Goal: Information Seeking & Learning: Learn about a topic

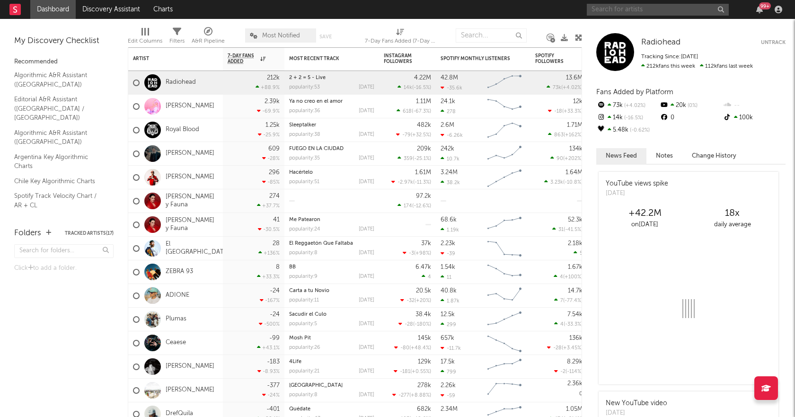
click at [645, 9] on input "text" at bounding box center [658, 10] width 142 height 12
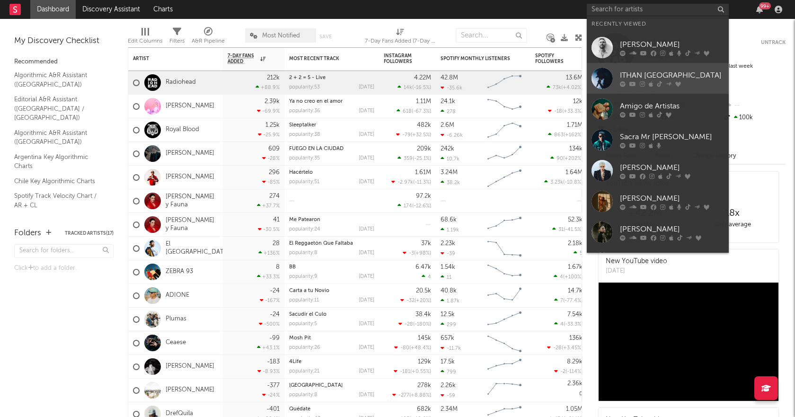
click at [653, 69] on link "ITHAN [GEOGRAPHIC_DATA]" at bounding box center [658, 78] width 142 height 31
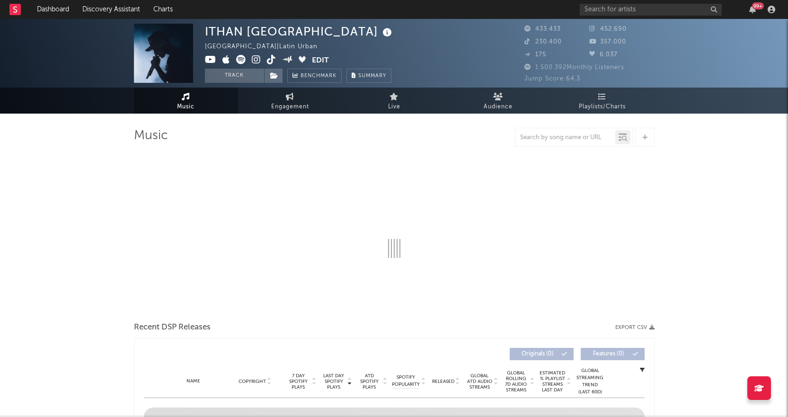
select select "6m"
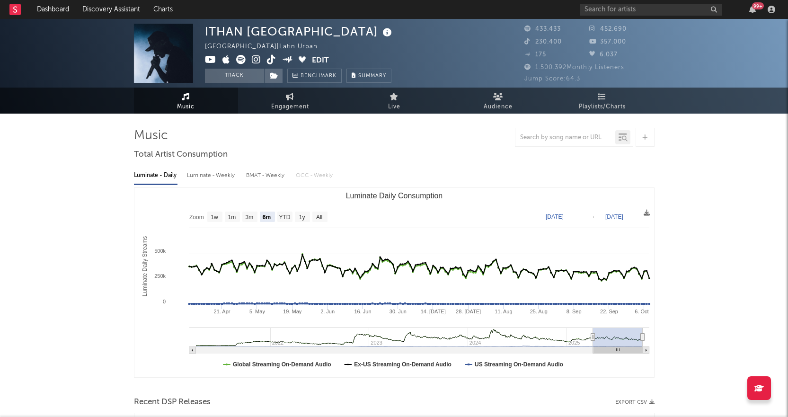
click at [608, 102] on span "Playlists/Charts" at bounding box center [602, 106] width 47 height 11
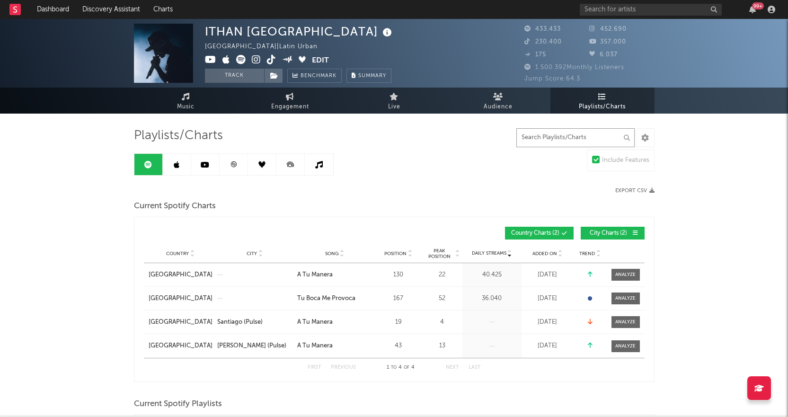
click at [586, 141] on input "text" at bounding box center [575, 137] width 118 height 19
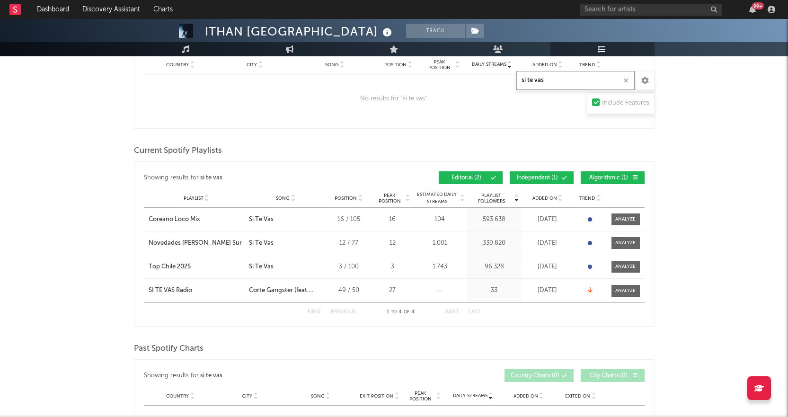
scroll to position [189, 0]
type input "si te vas"
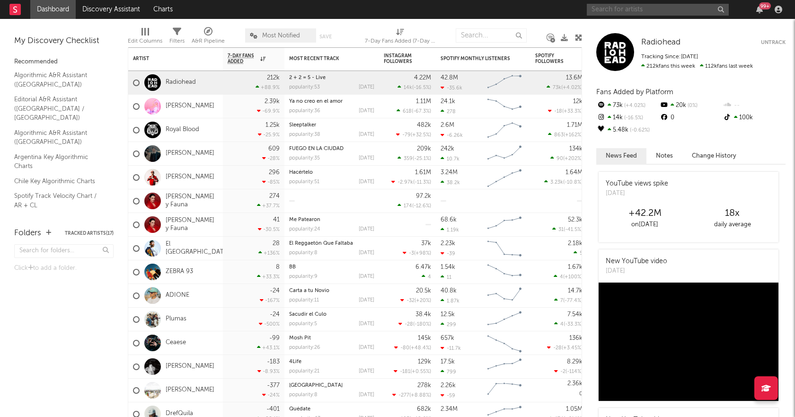
click at [627, 14] on input "text" at bounding box center [658, 10] width 142 height 12
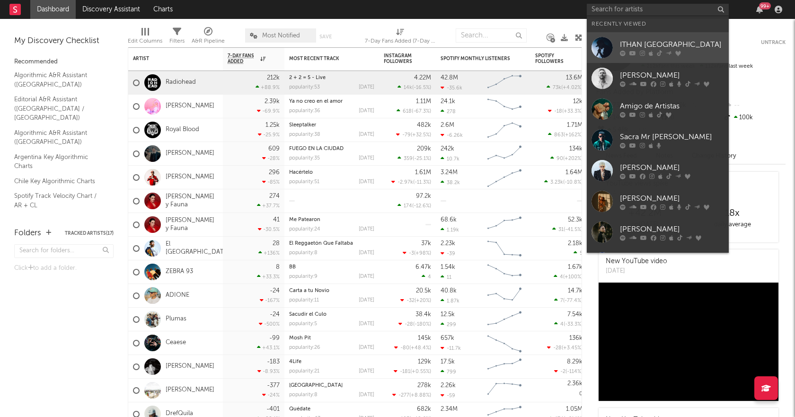
click at [633, 40] on div "ITHAN [GEOGRAPHIC_DATA]" at bounding box center [672, 44] width 104 height 11
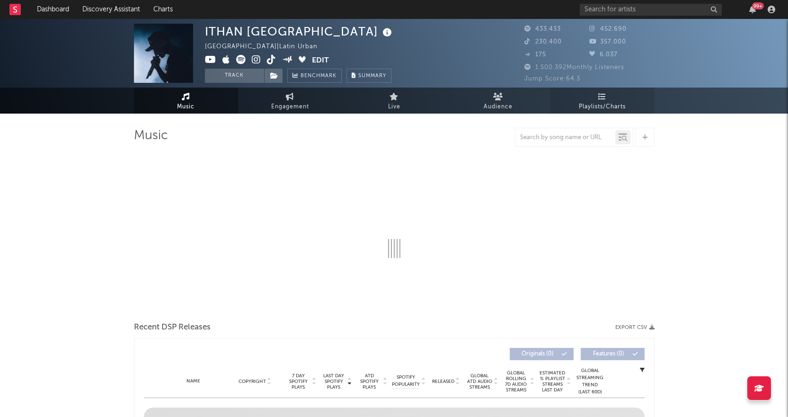
click at [606, 104] on span "Playlists/Charts" at bounding box center [602, 106] width 47 height 11
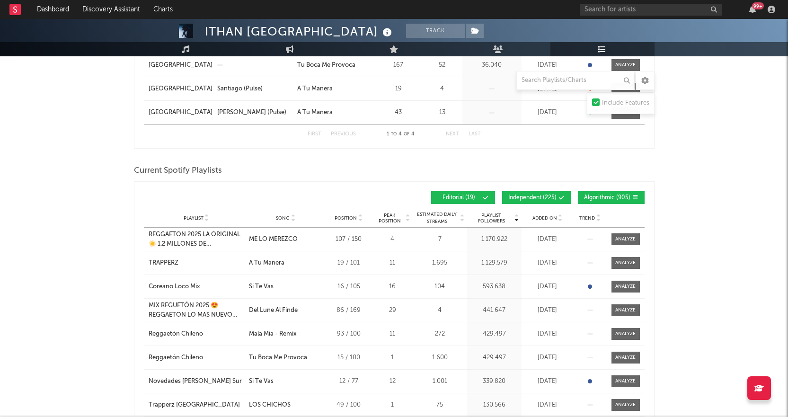
scroll to position [237, 0]
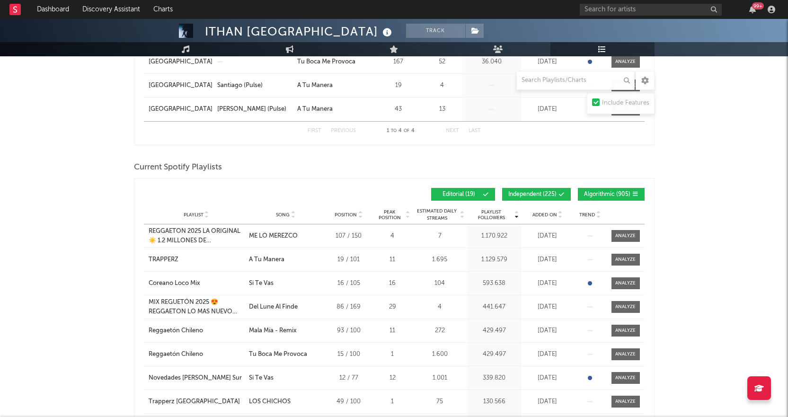
click at [521, 197] on button "Independent ( 225 )" at bounding box center [536, 194] width 69 height 13
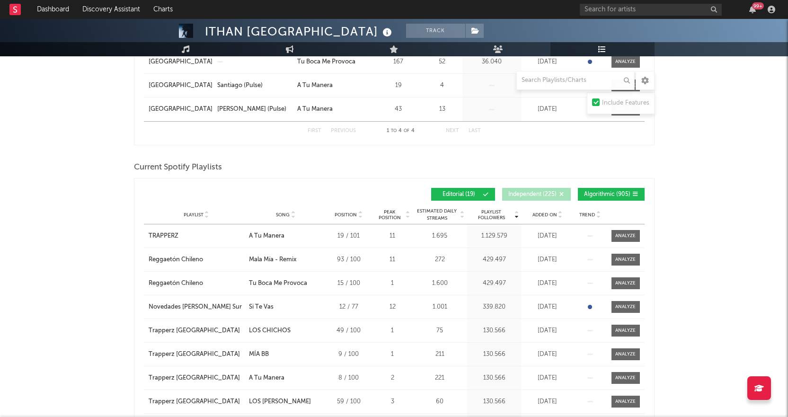
click at [626, 195] on span "Algorithmic ( 905 )" at bounding box center [607, 195] width 46 height 6
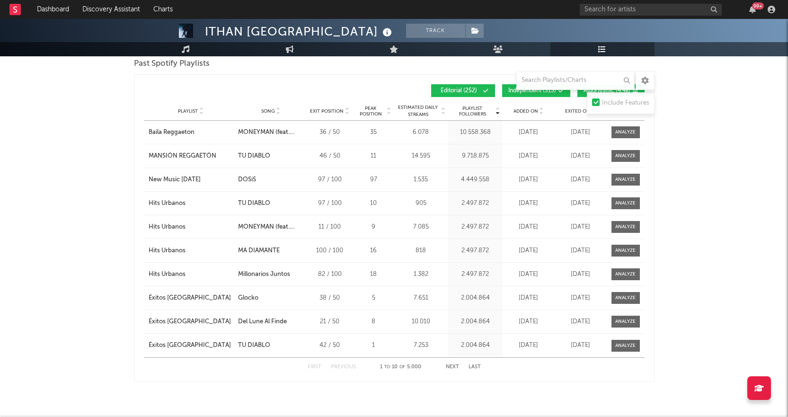
scroll to position [1366, 0]
